Goal: Information Seeking & Learning: Learn about a topic

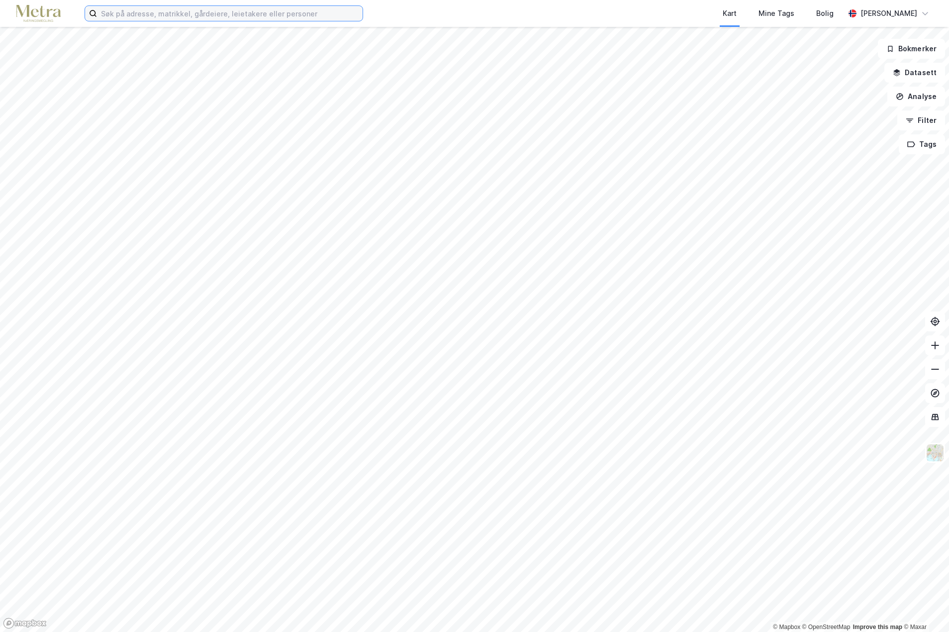
click at [139, 14] on input at bounding box center [230, 13] width 266 height 15
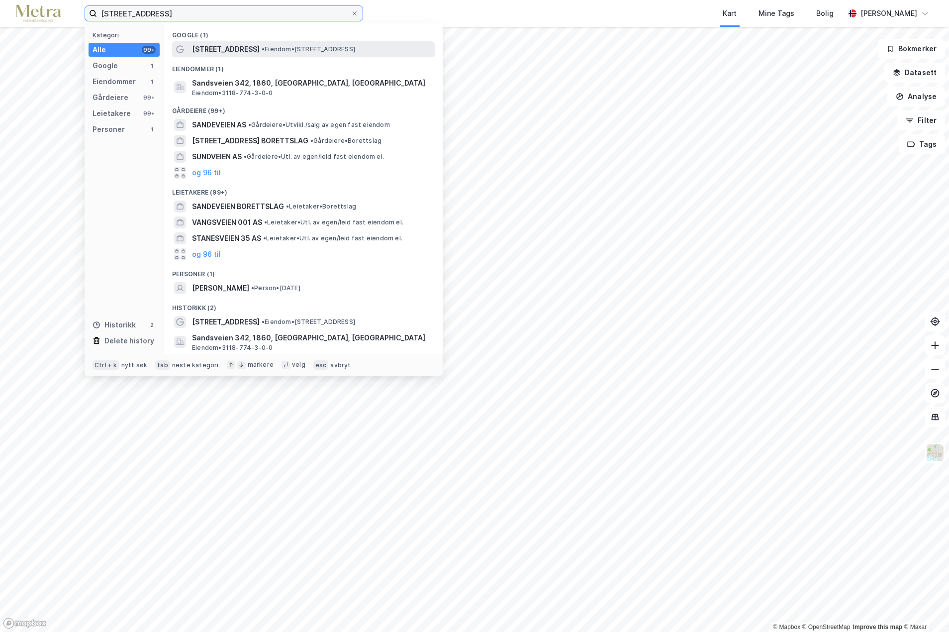
type input "[STREET_ADDRESS]"
click at [232, 52] on span "[STREET_ADDRESS]" at bounding box center [226, 49] width 68 height 12
